Goal: Information Seeking & Learning: Learn about a topic

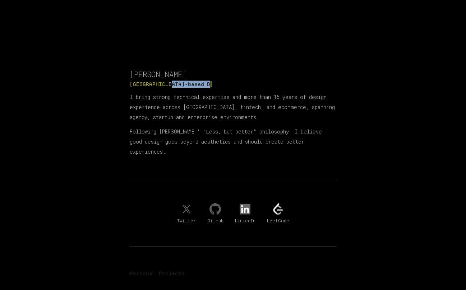
drag, startPoint x: 176, startPoint y: 81, endPoint x: 229, endPoint y: 85, distance: 53.7
click at [229, 85] on h2 "Toronto-based D ▎" at bounding box center [233, 84] width 207 height 7
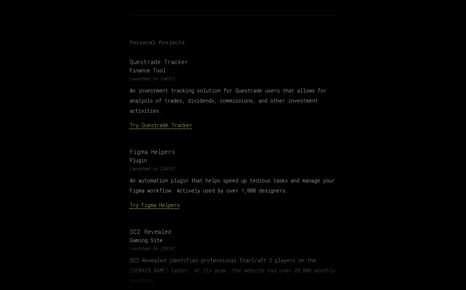
scroll to position [291, 0]
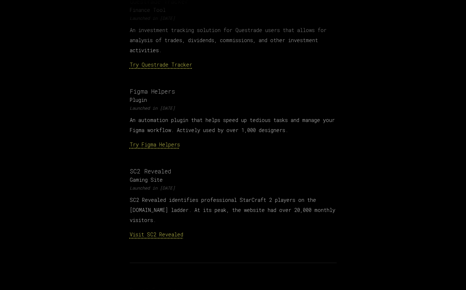
click at [166, 141] on link "Try Figma Helpers" at bounding box center [155, 144] width 50 height 7
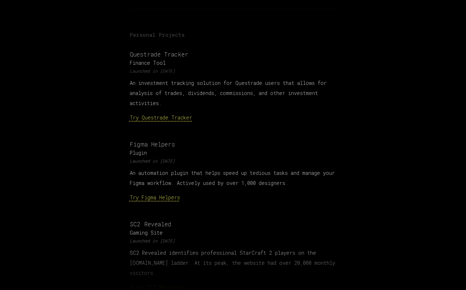
scroll to position [211, 0]
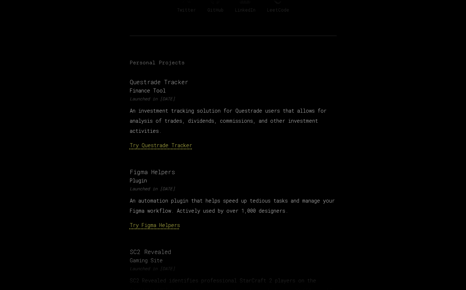
click at [146, 142] on link "Try Questrade Tracker" at bounding box center [161, 145] width 63 height 7
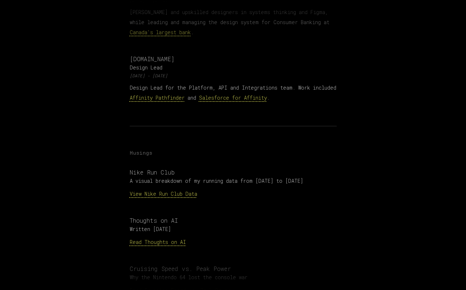
scroll to position [690, 0]
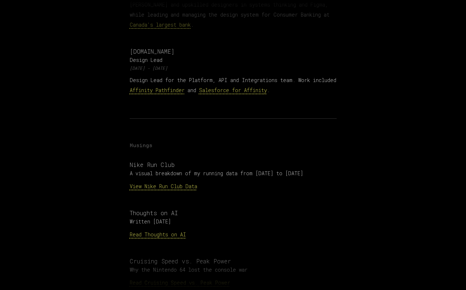
click at [173, 183] on link "View Nike Run Club Data" at bounding box center [164, 186] width 68 height 7
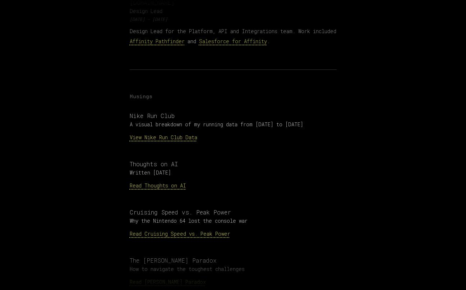
scroll to position [751, 0]
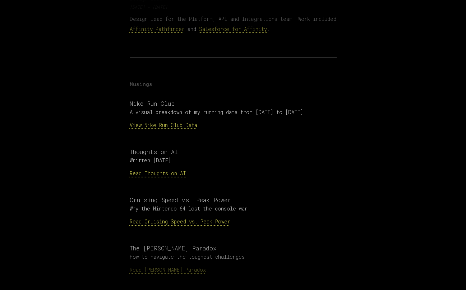
click at [187, 168] on p "Read Thoughts on AI" at bounding box center [233, 173] width 207 height 10
click at [182, 170] on link "Read Thoughts on AI" at bounding box center [158, 173] width 56 height 7
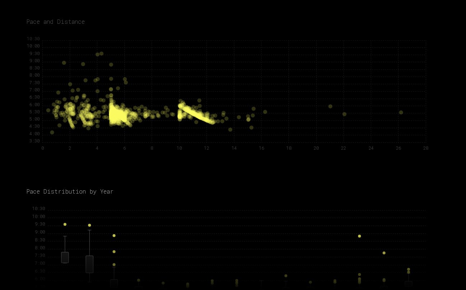
scroll to position [345, 0]
